Goal: Transaction & Acquisition: Purchase product/service

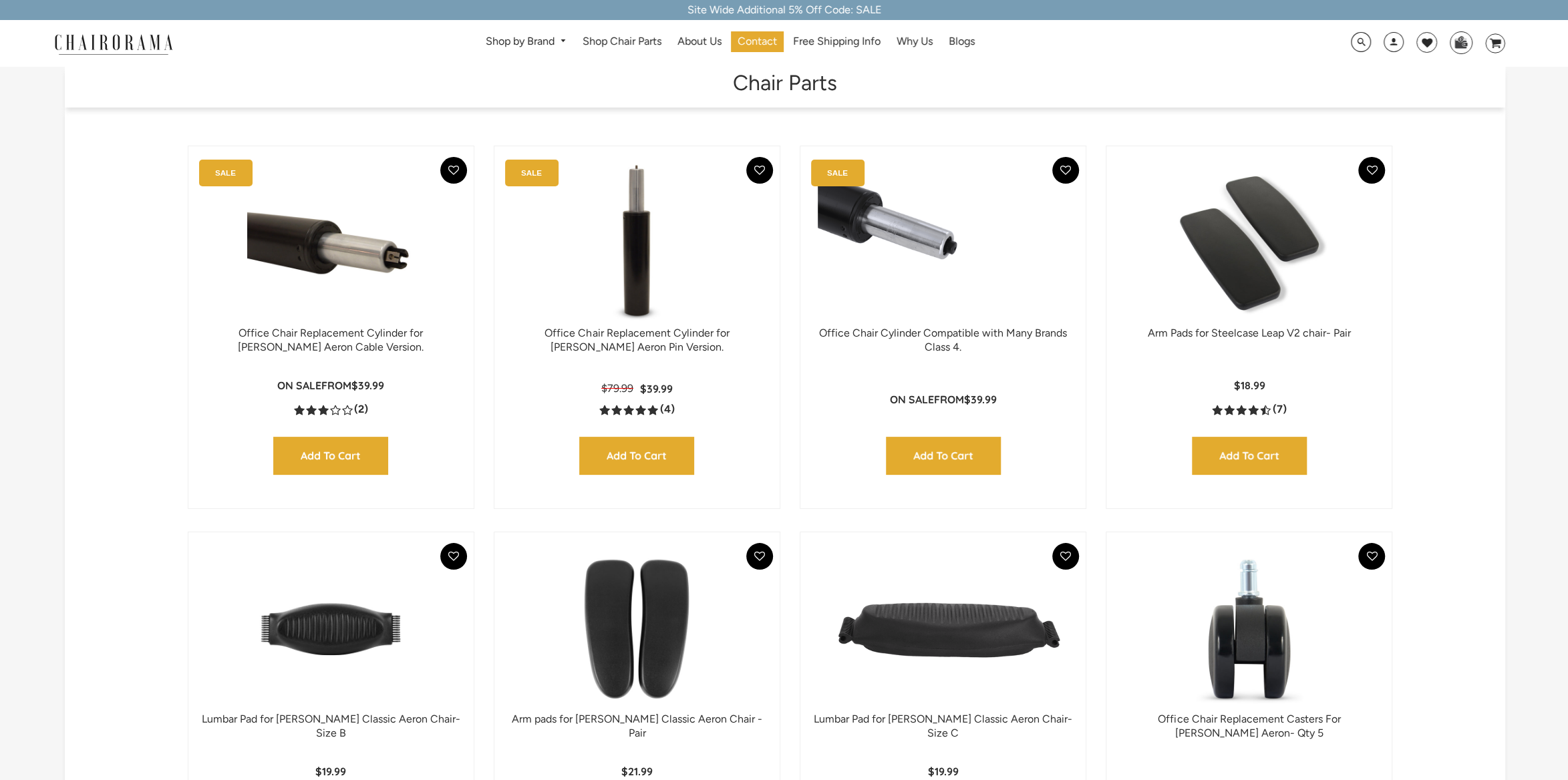
click at [1225, 278] on img at bounding box center [1249, 243] width 259 height 167
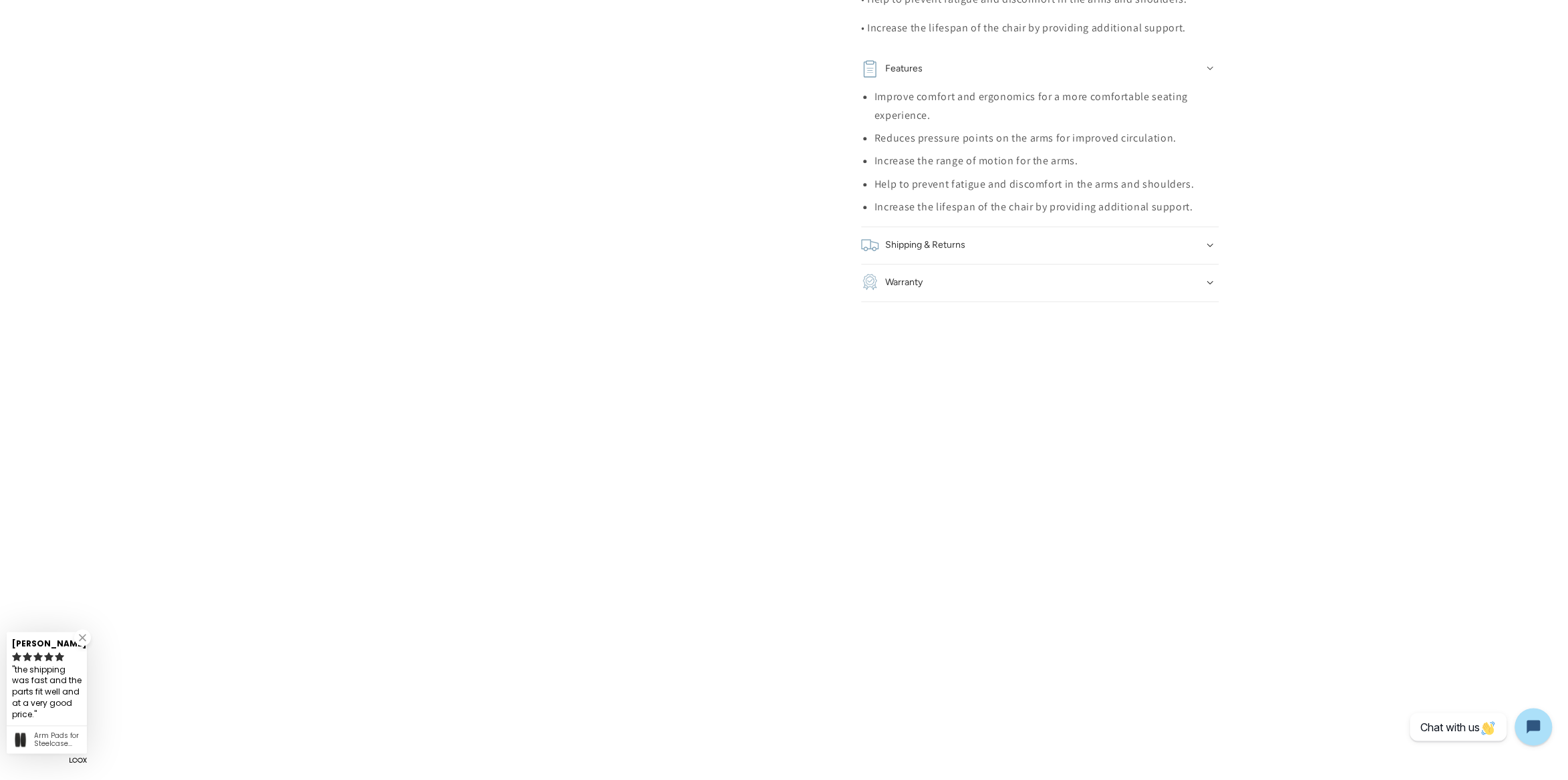
scroll to position [1193, 0]
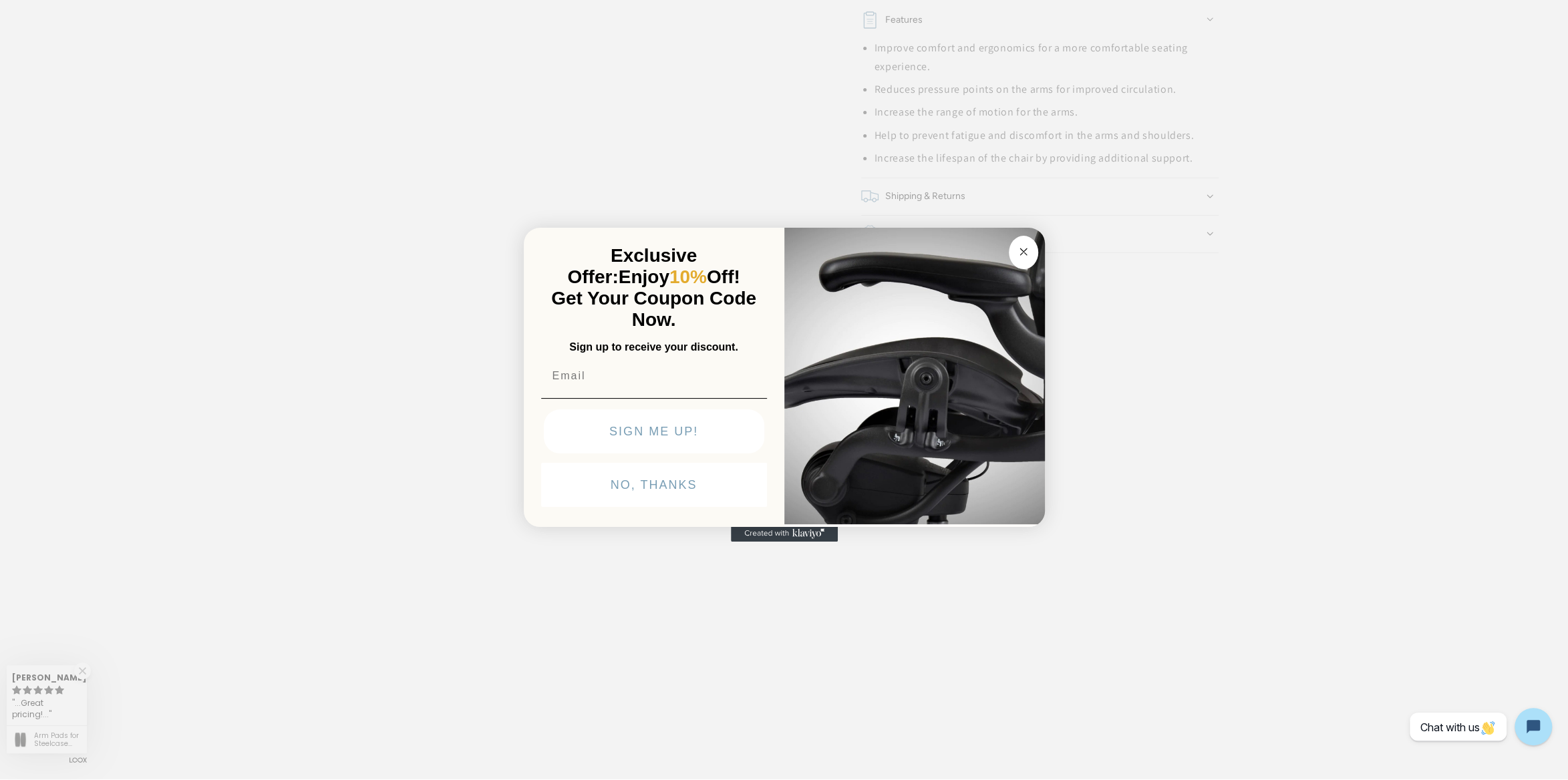
click at [1178, 644] on div "Close dialog Exclusive Offer: Enjoy 10% Off! Get Your Coupon Code Now. Sign up …" at bounding box center [784, 388] width 1568 height 780
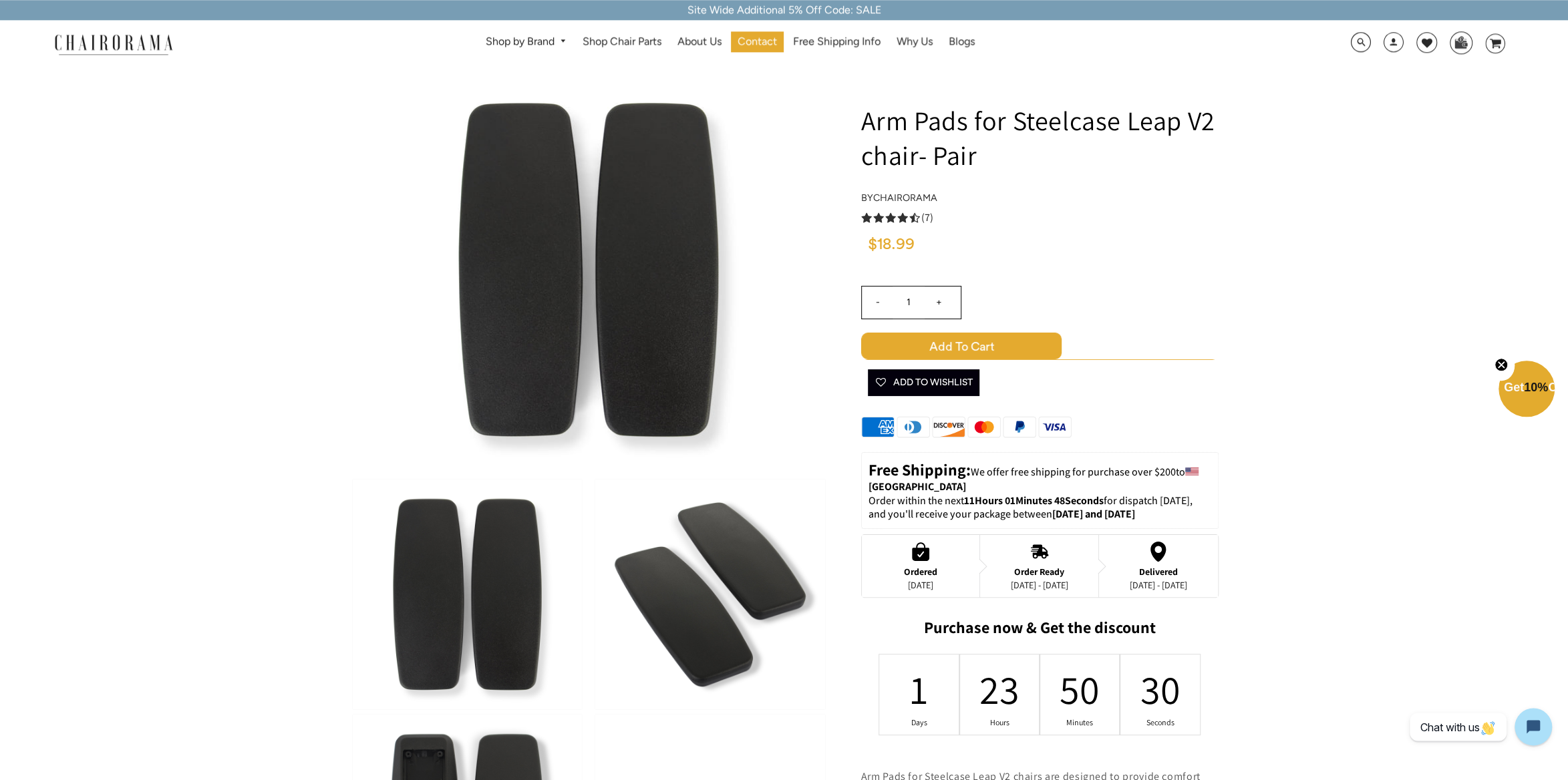
scroll to position [0, 0]
